Goal: Task Accomplishment & Management: Complete application form

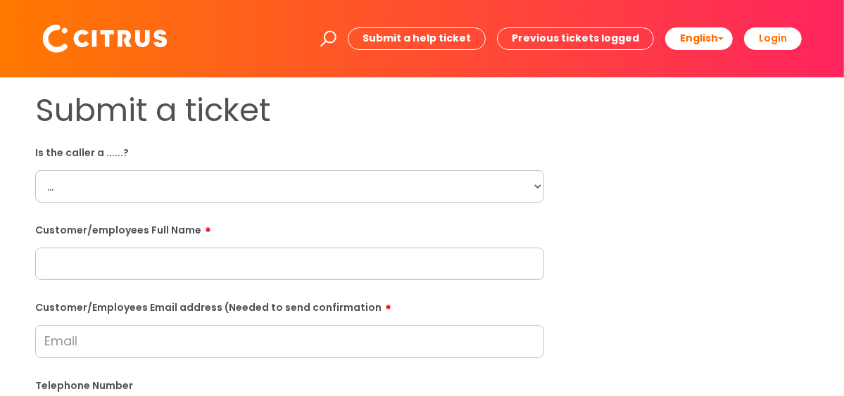
click at [156, 202] on select "... Citrus Customer Citrus Employee [DEMOGRAPHIC_DATA] Supplier" at bounding box center [289, 186] width 509 height 32
select select "Citrus Employee"
click at [35, 170] on select "... Citrus Customer Citrus Employee [DEMOGRAPHIC_DATA] Supplier" at bounding box center [289, 186] width 509 height 32
click at [141, 267] on input "text" at bounding box center [289, 264] width 509 height 32
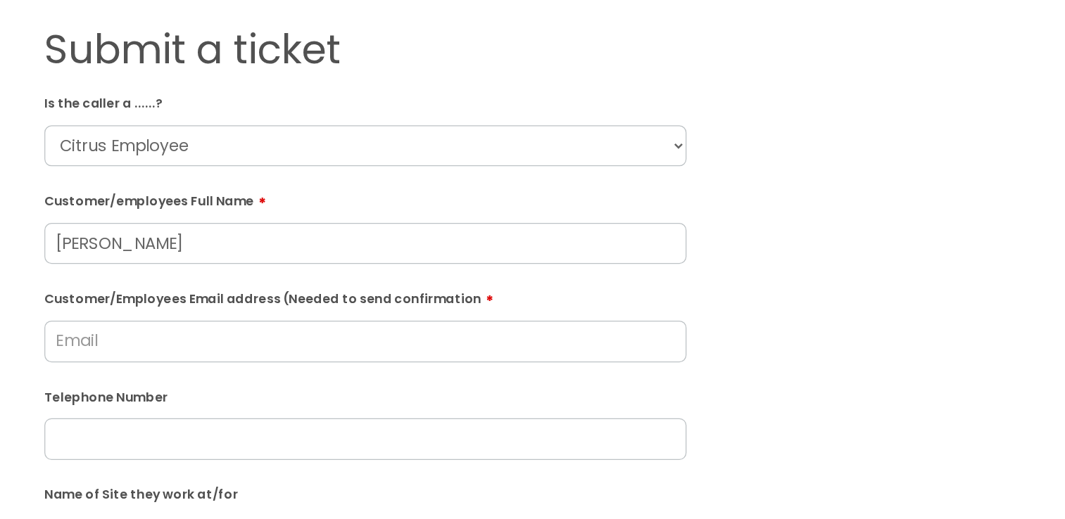
scroll to position [141, 0]
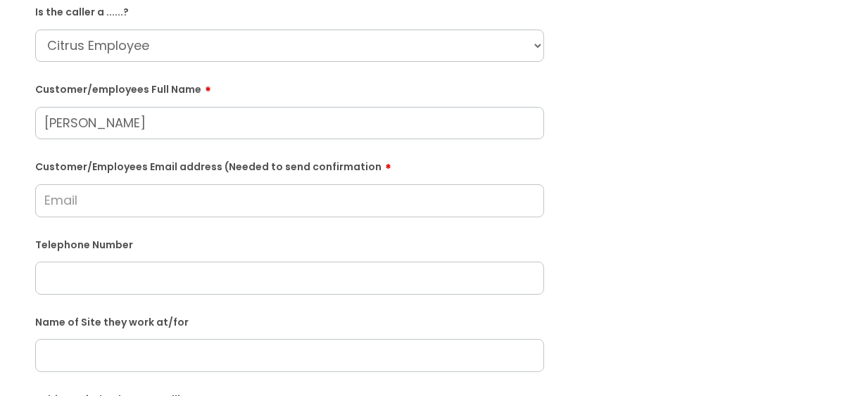
type input "Jessica Edwards"
click at [248, 188] on input "Customer/Employees Email address (Needed to send confirmation" at bounding box center [289, 200] width 509 height 32
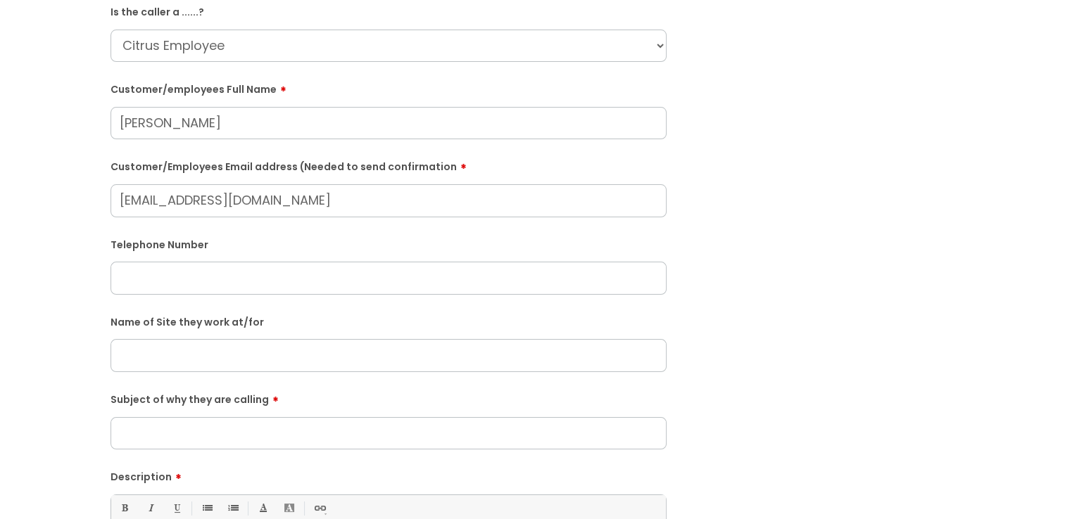
type input "jedwards10600@gmail.com"
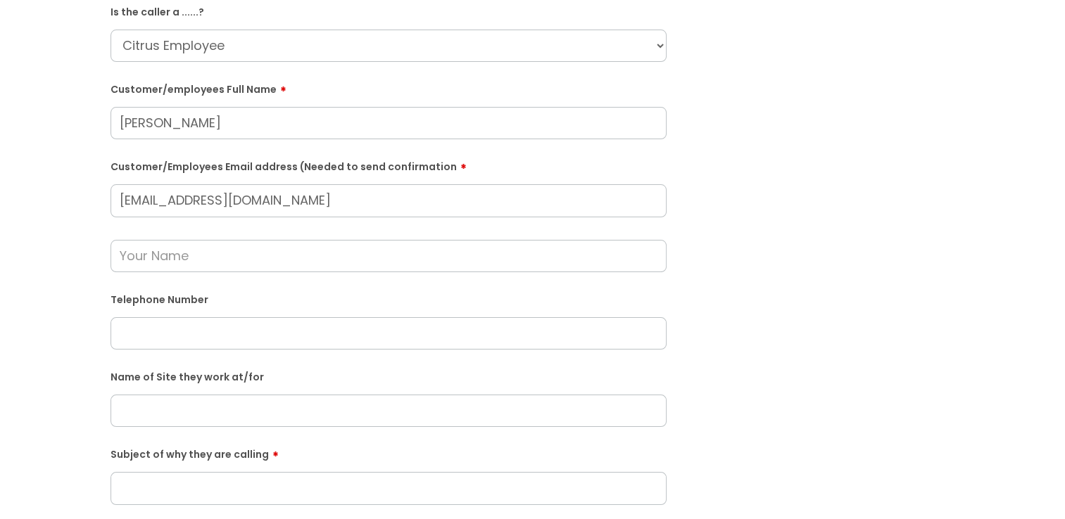
paste input "07400087415"
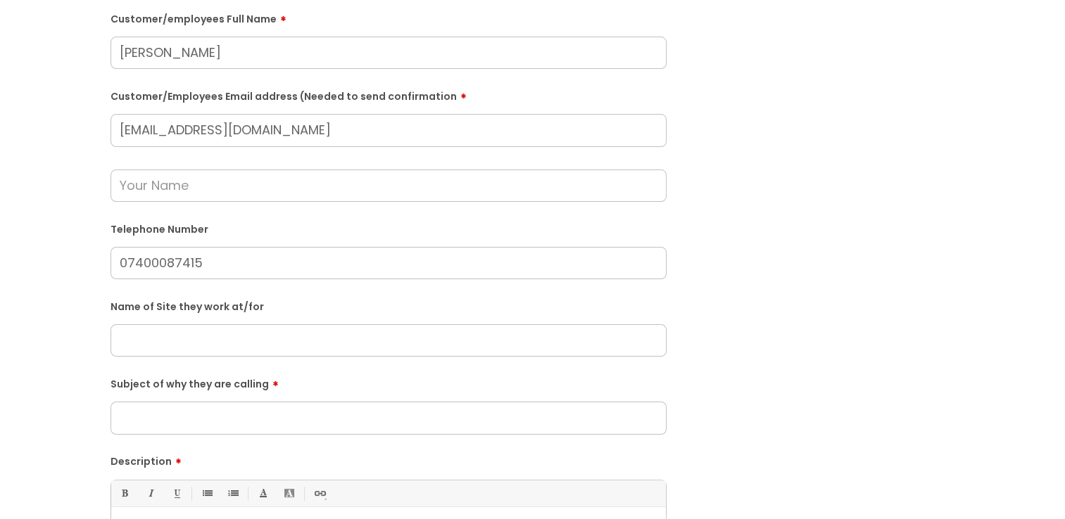
scroll to position [352, 0]
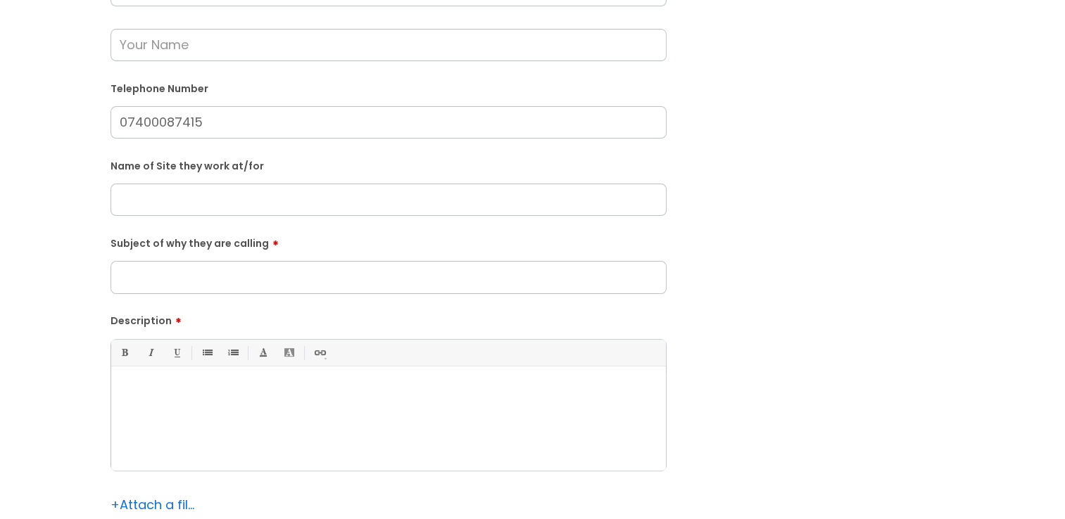
type input "07400087415"
click at [251, 289] on input "Subject of why they are calling" at bounding box center [389, 277] width 556 height 32
type input "X"
type input "Changing shifts"
click at [210, 396] on div at bounding box center [388, 422] width 555 height 97
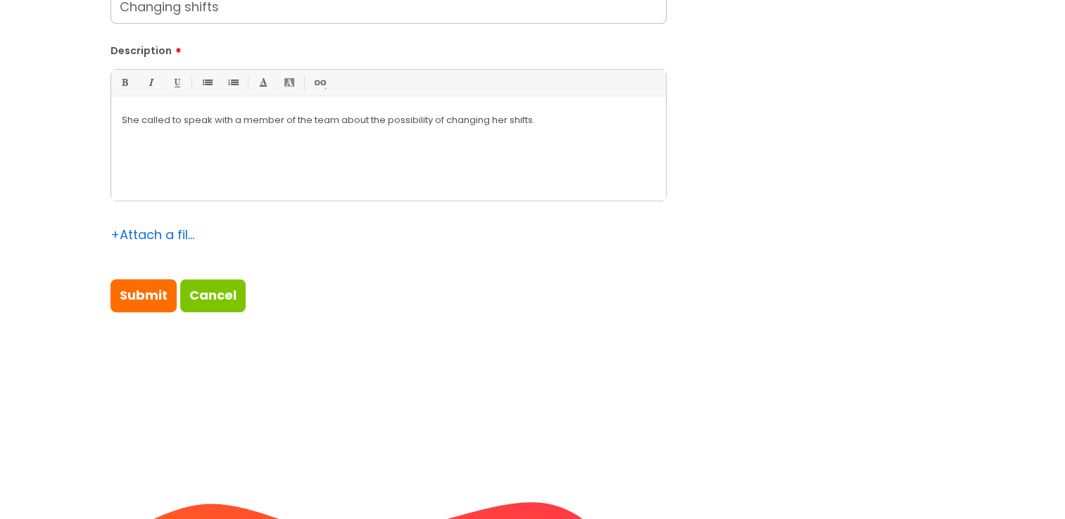
scroll to position [633, 0]
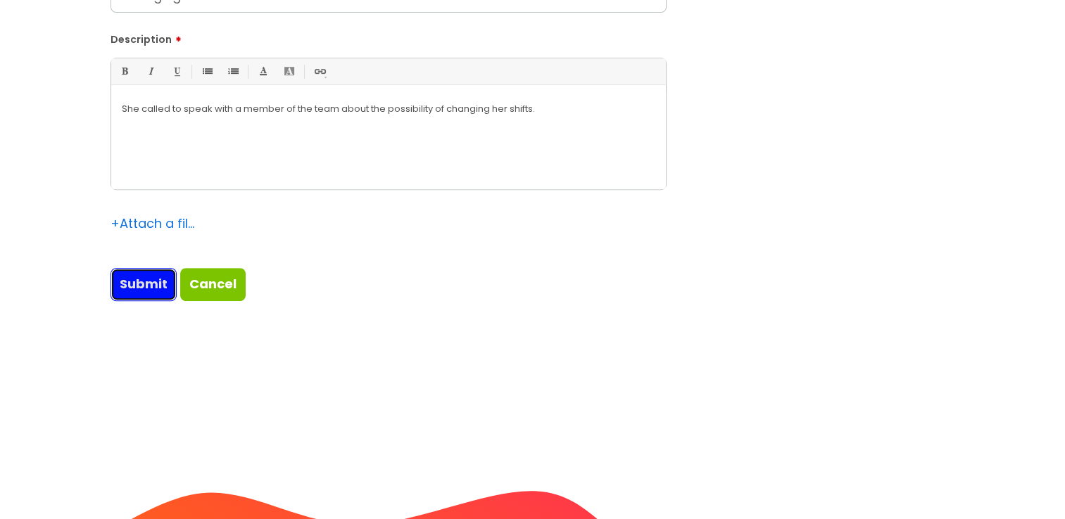
click at [167, 279] on input "Submit" at bounding box center [144, 284] width 66 height 32
type input "Please Wait..."
